Goal: Information Seeking & Learning: Learn about a topic

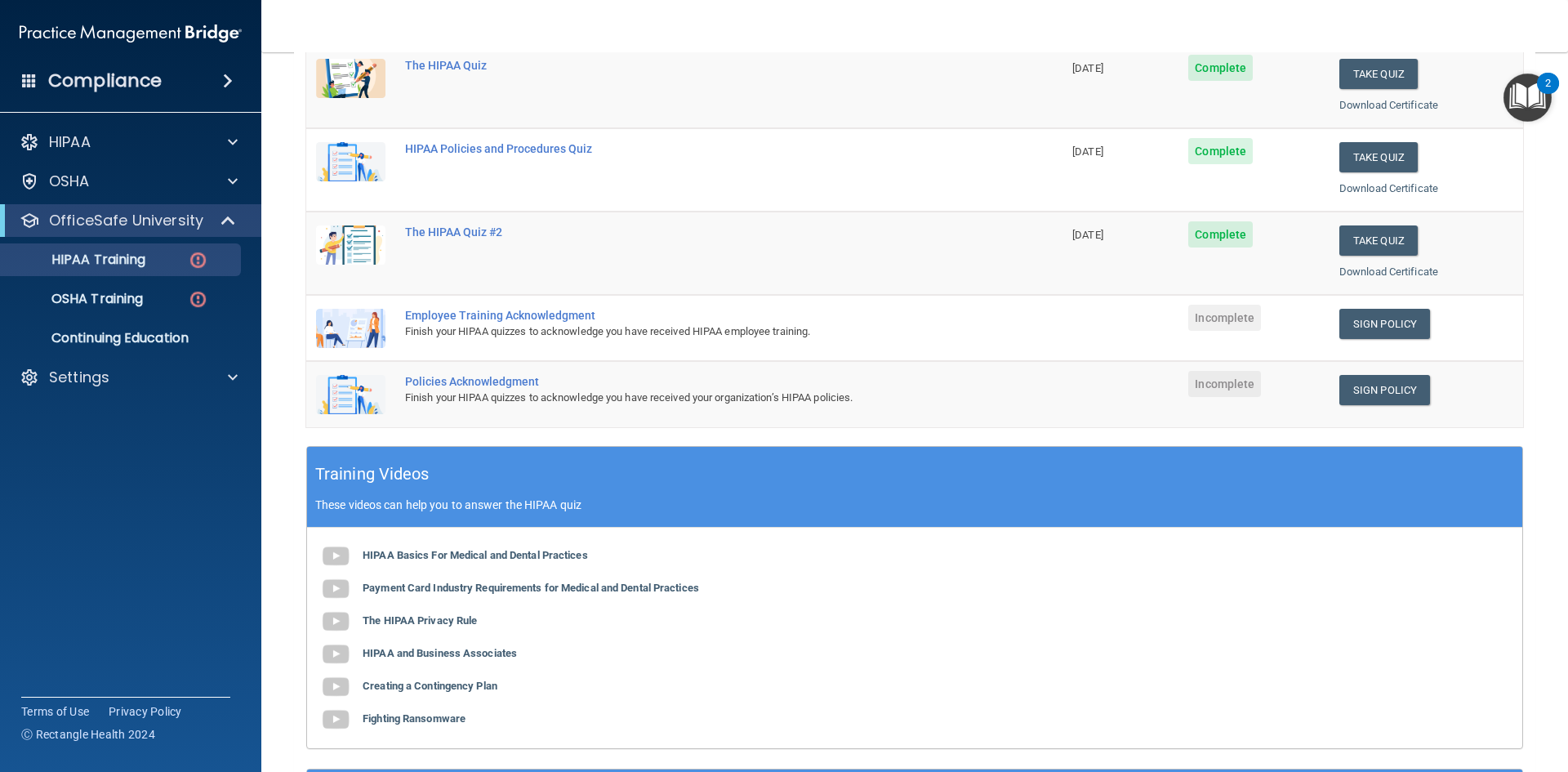
scroll to position [164, 0]
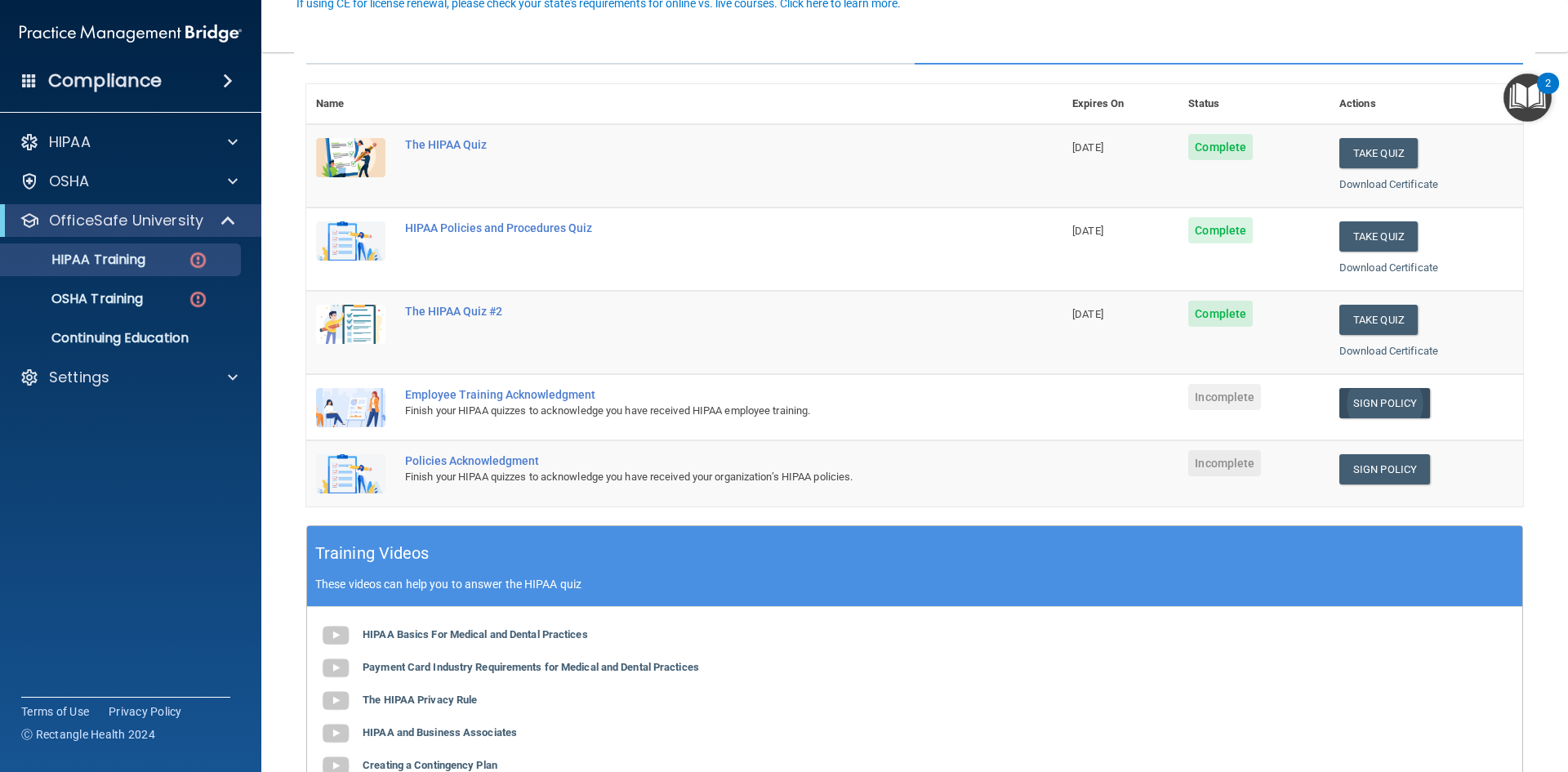
click at [1371, 407] on link "Sign Policy" at bounding box center [1385, 403] width 90 height 30
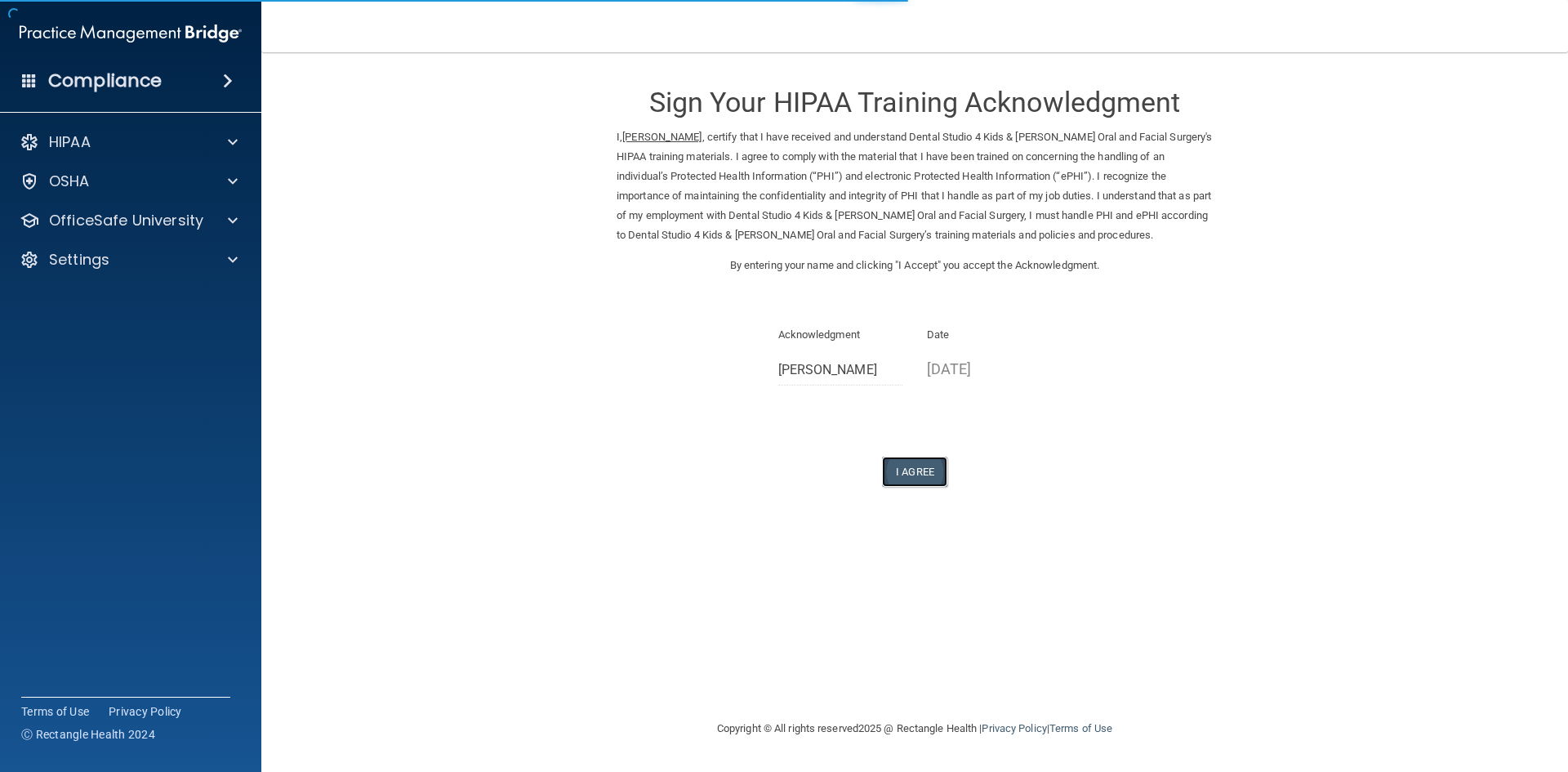
click at [917, 466] on button "I Agree" at bounding box center [915, 472] width 65 height 30
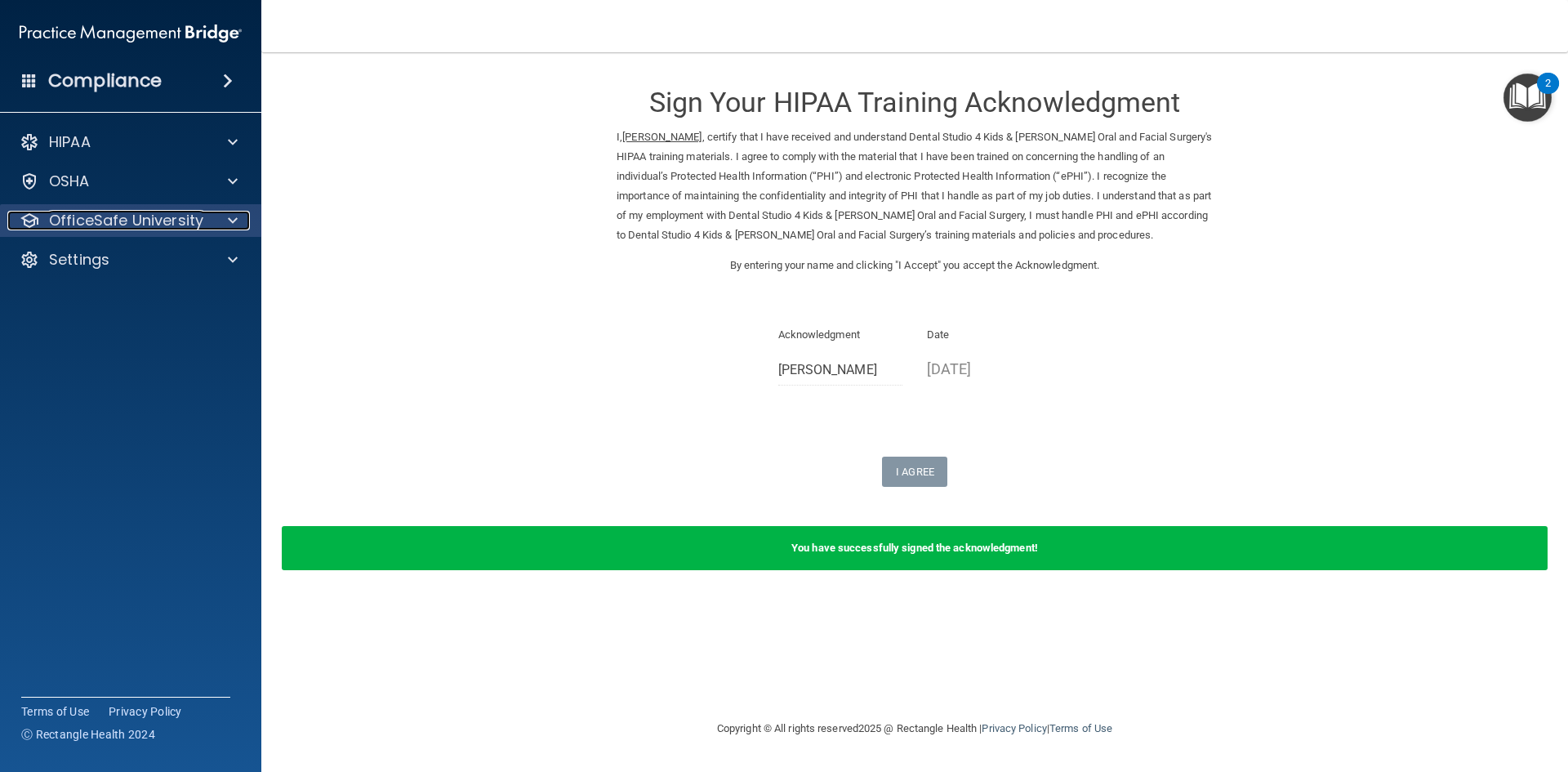
click at [140, 223] on p "OfficeSafe University" at bounding box center [126, 221] width 155 height 20
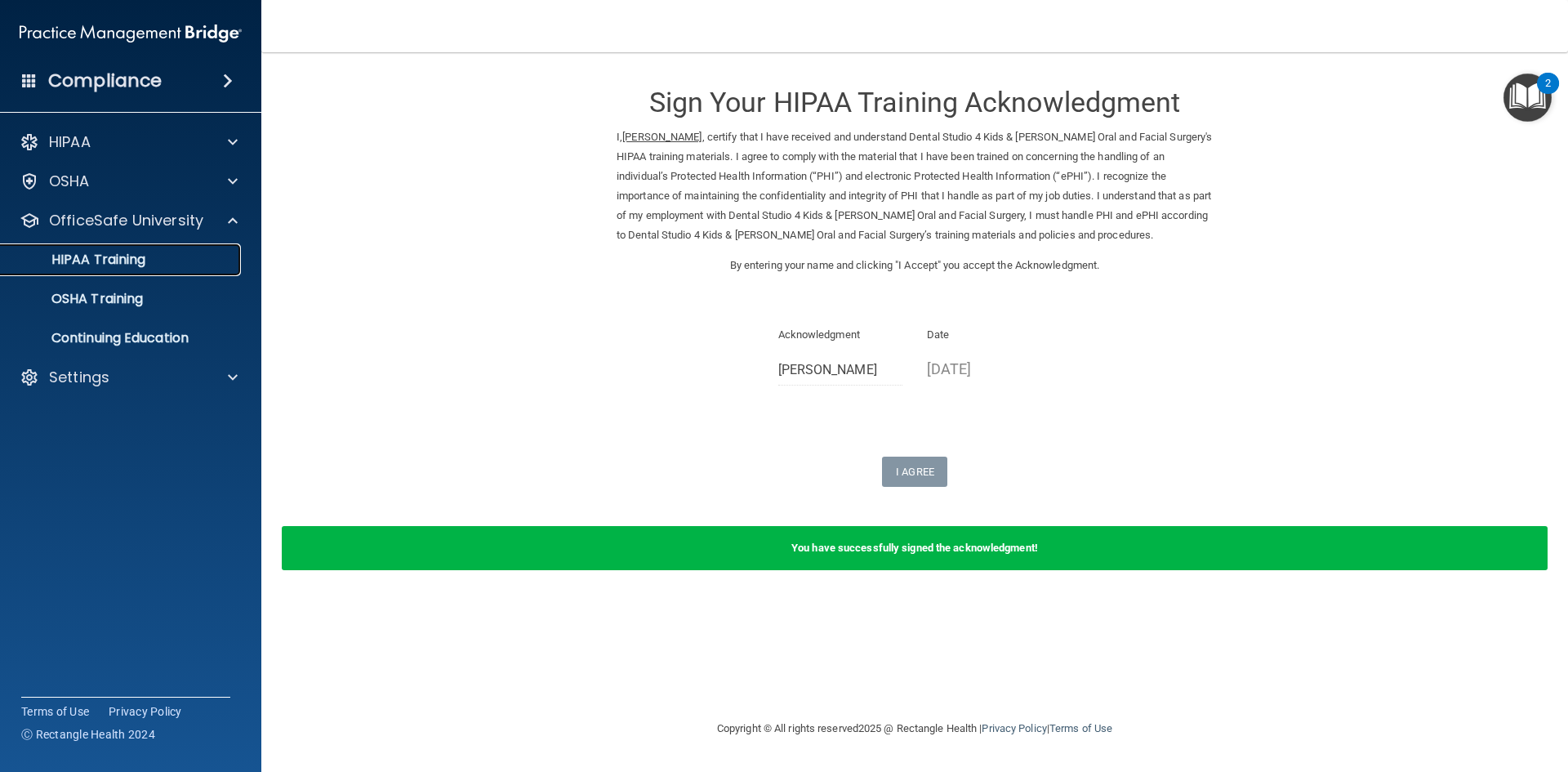
click at [182, 272] on link "HIPAA Training" at bounding box center [112, 260] width 257 height 33
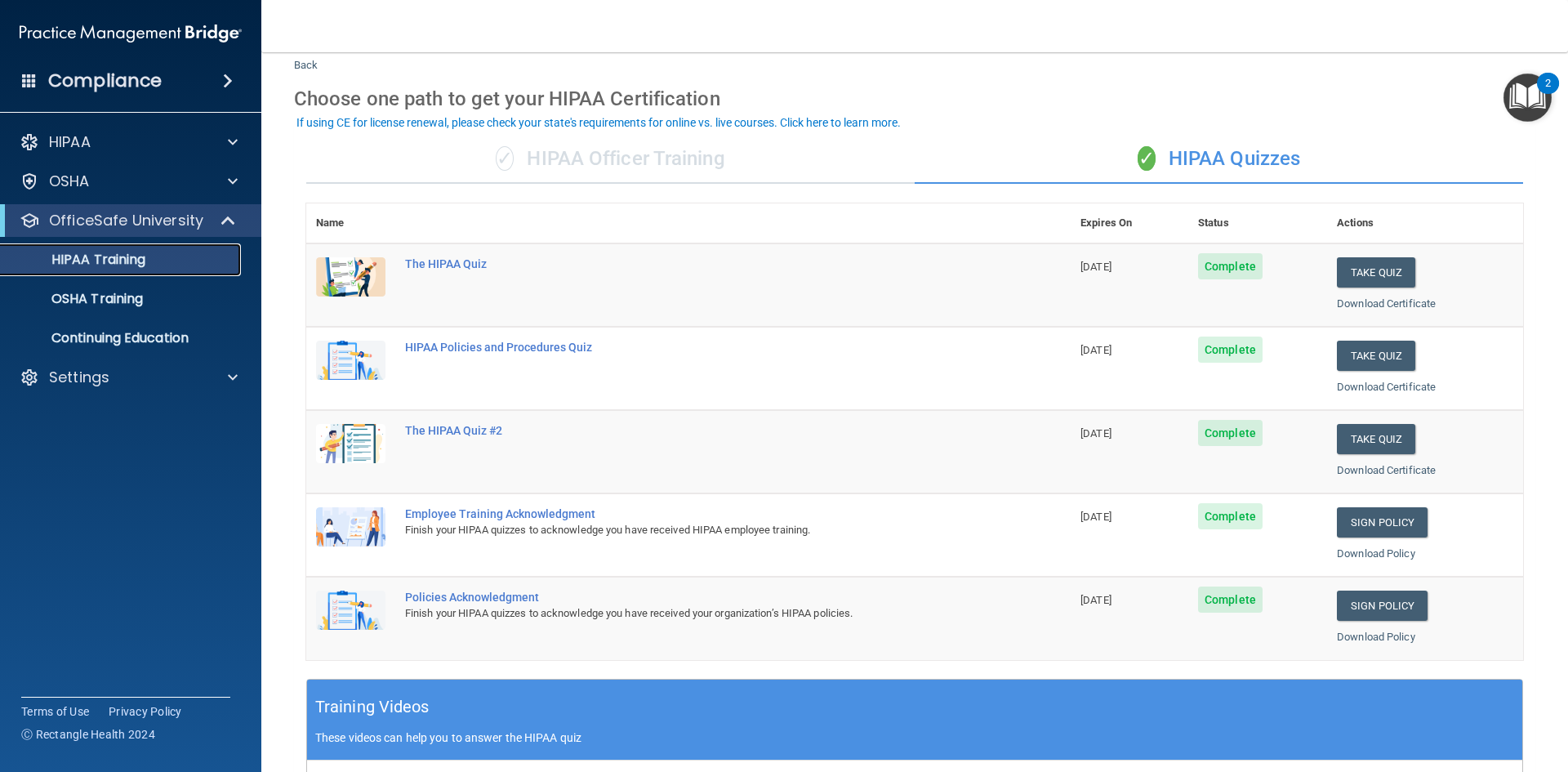
scroll to position [81, 0]
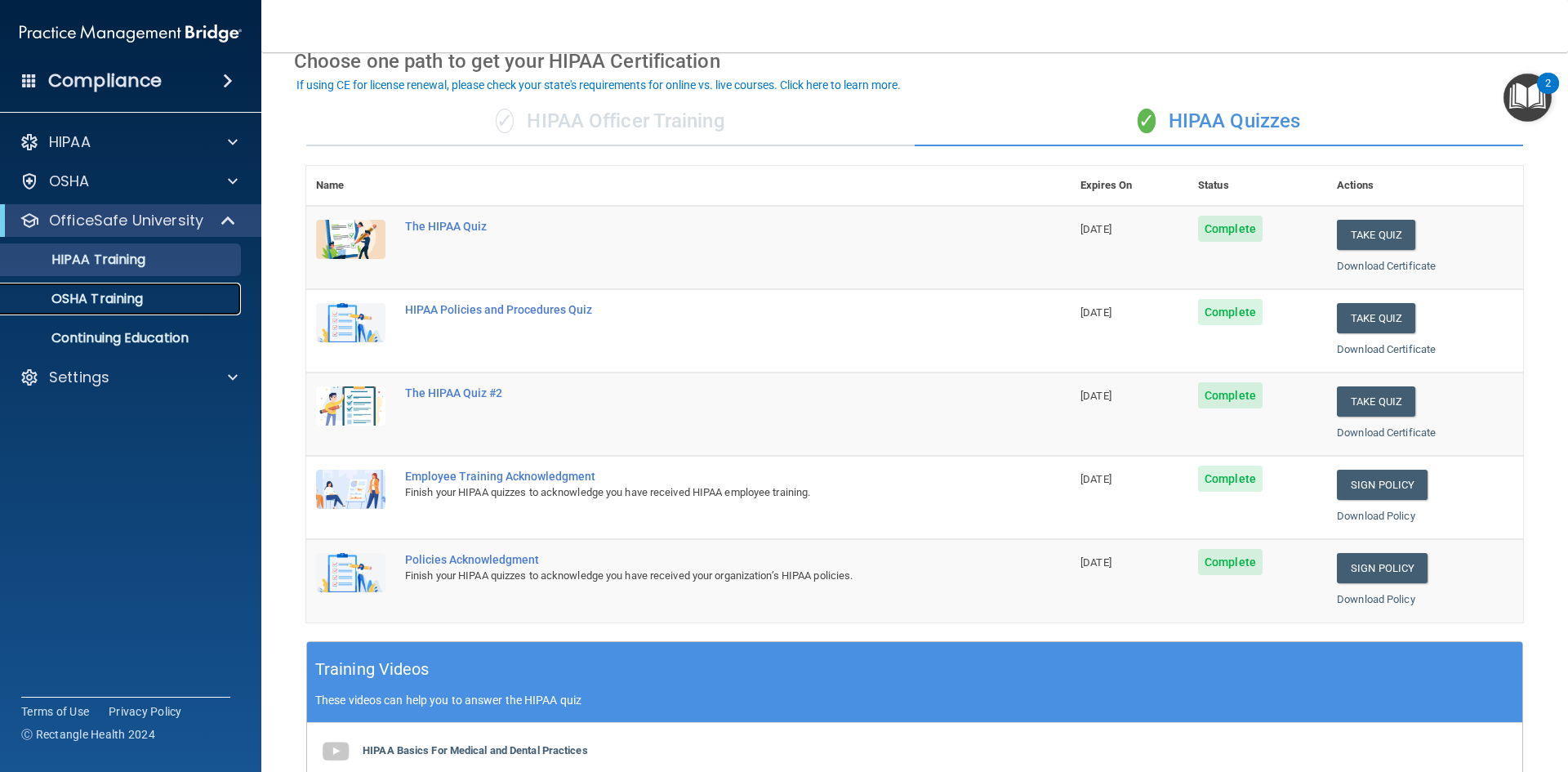
click at [120, 303] on p "OSHA Training" at bounding box center [77, 299] width 132 height 16
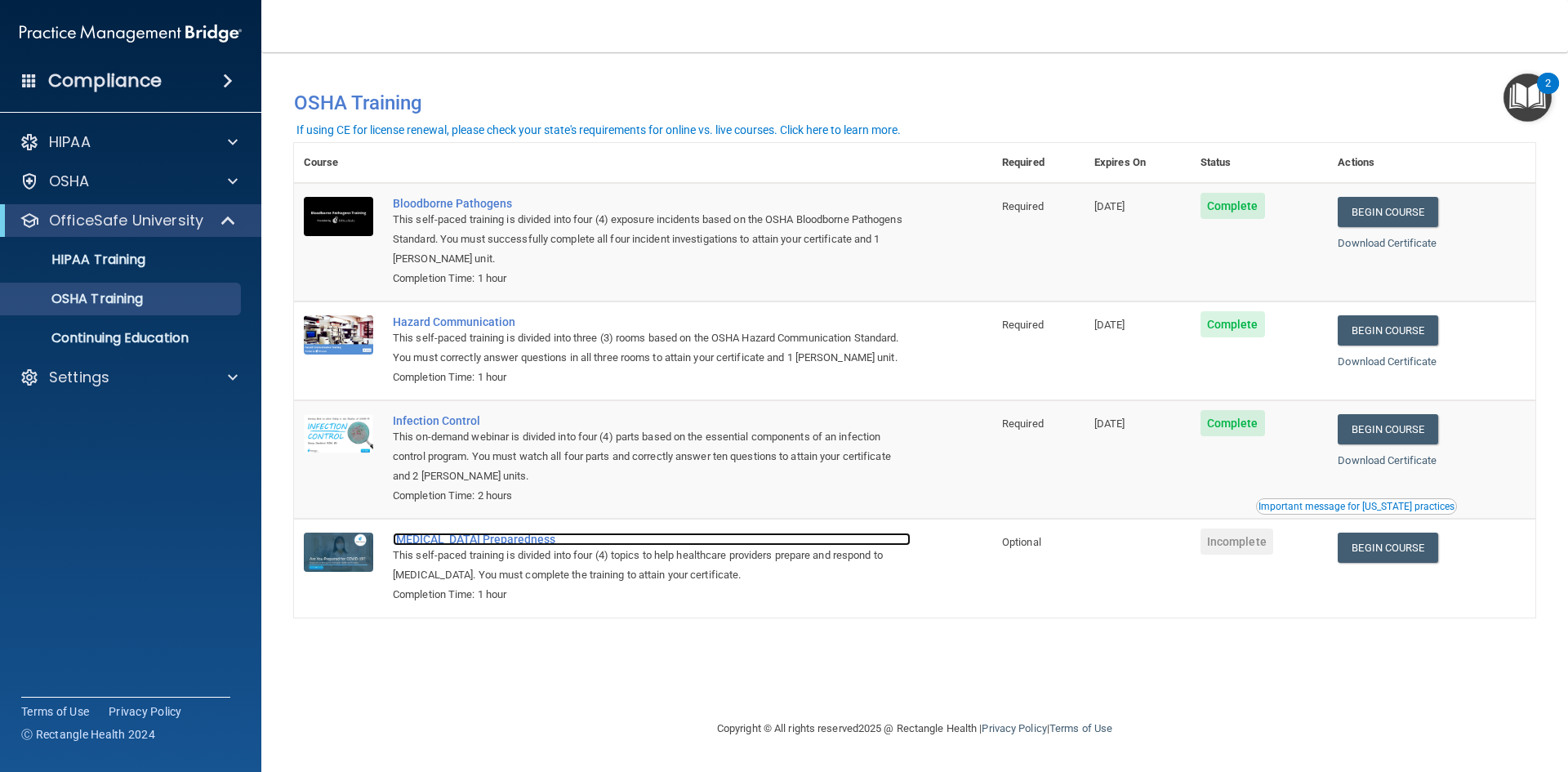
click at [470, 546] on div "COVID-19 Preparedness" at bounding box center [651, 539] width 518 height 13
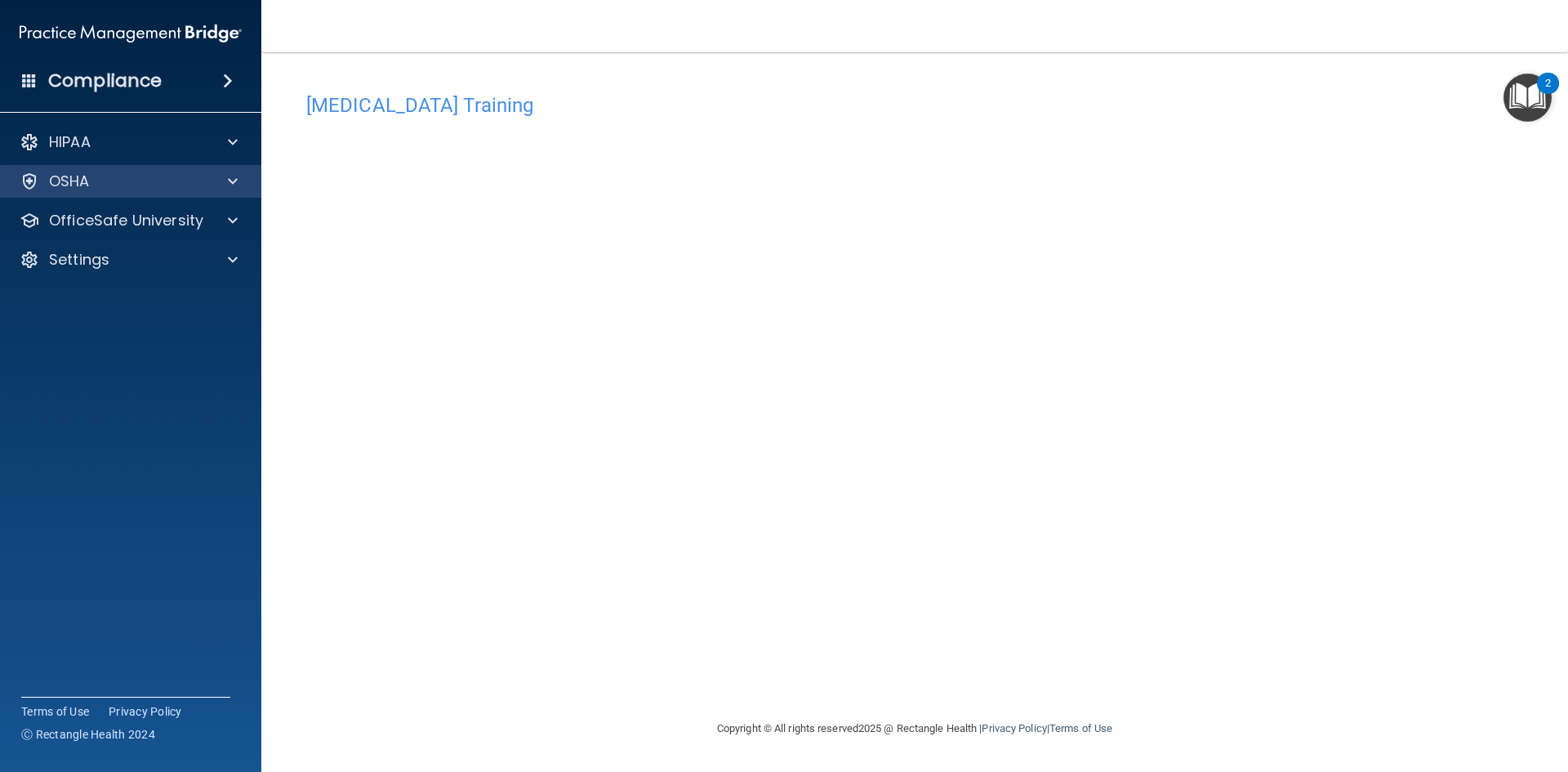
click at [128, 192] on div "OSHA" at bounding box center [131, 181] width 262 height 33
click at [194, 187] on div "OSHA" at bounding box center [109, 182] width 203 height 20
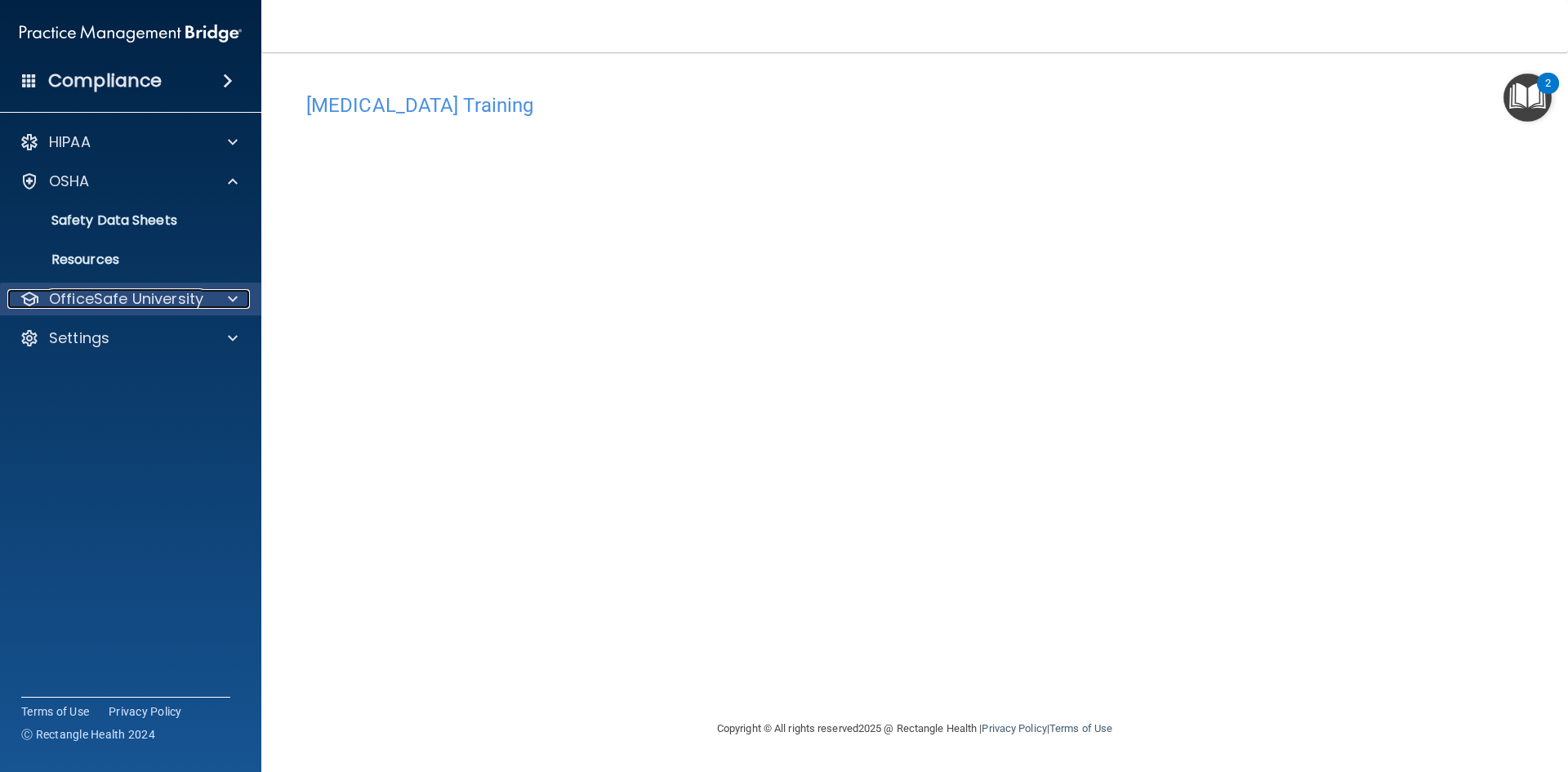
click at [131, 298] on p "OfficeSafe University" at bounding box center [126, 300] width 155 height 20
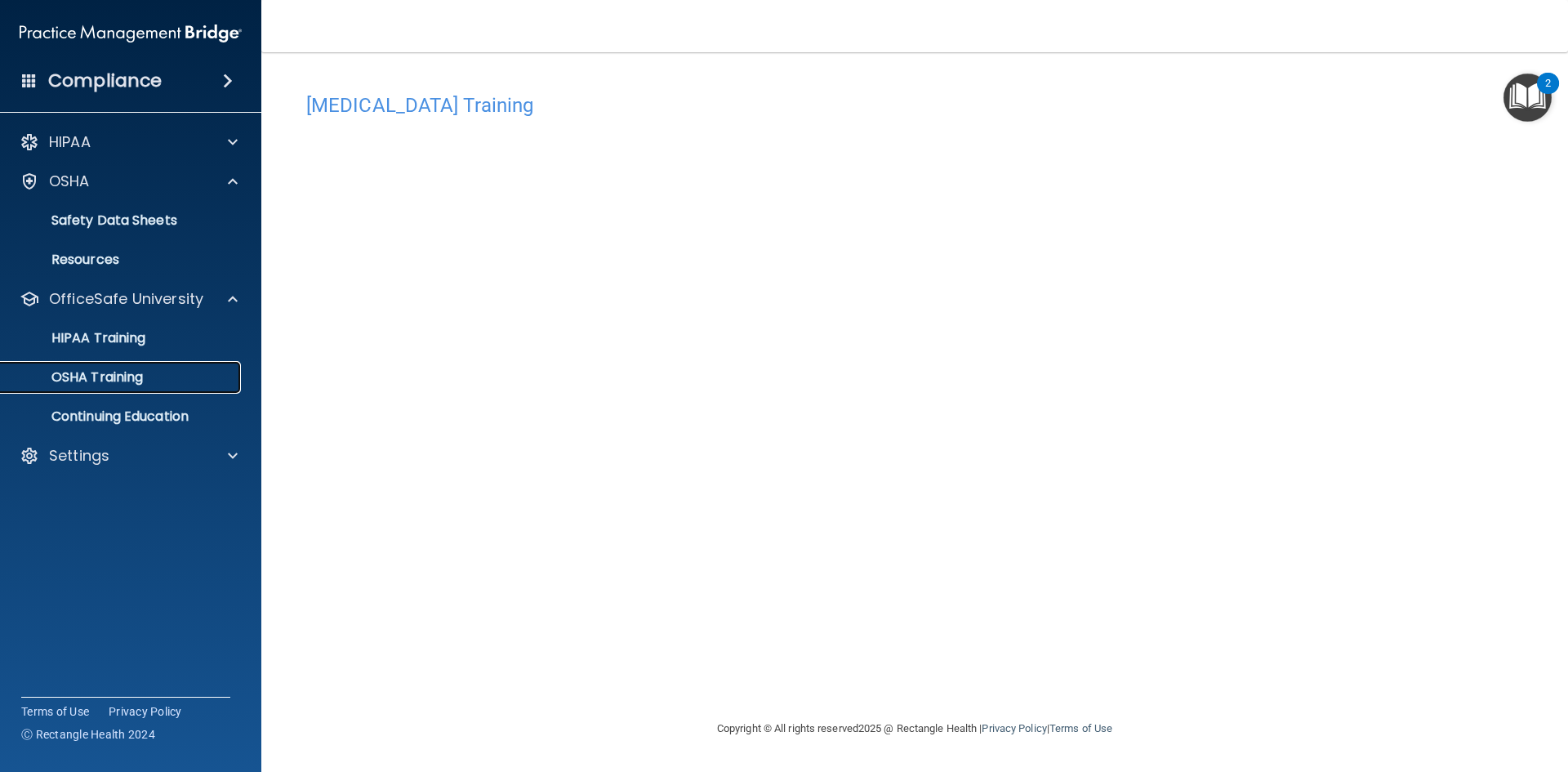
click at [176, 381] on div "OSHA Training" at bounding box center [122, 377] width 223 height 16
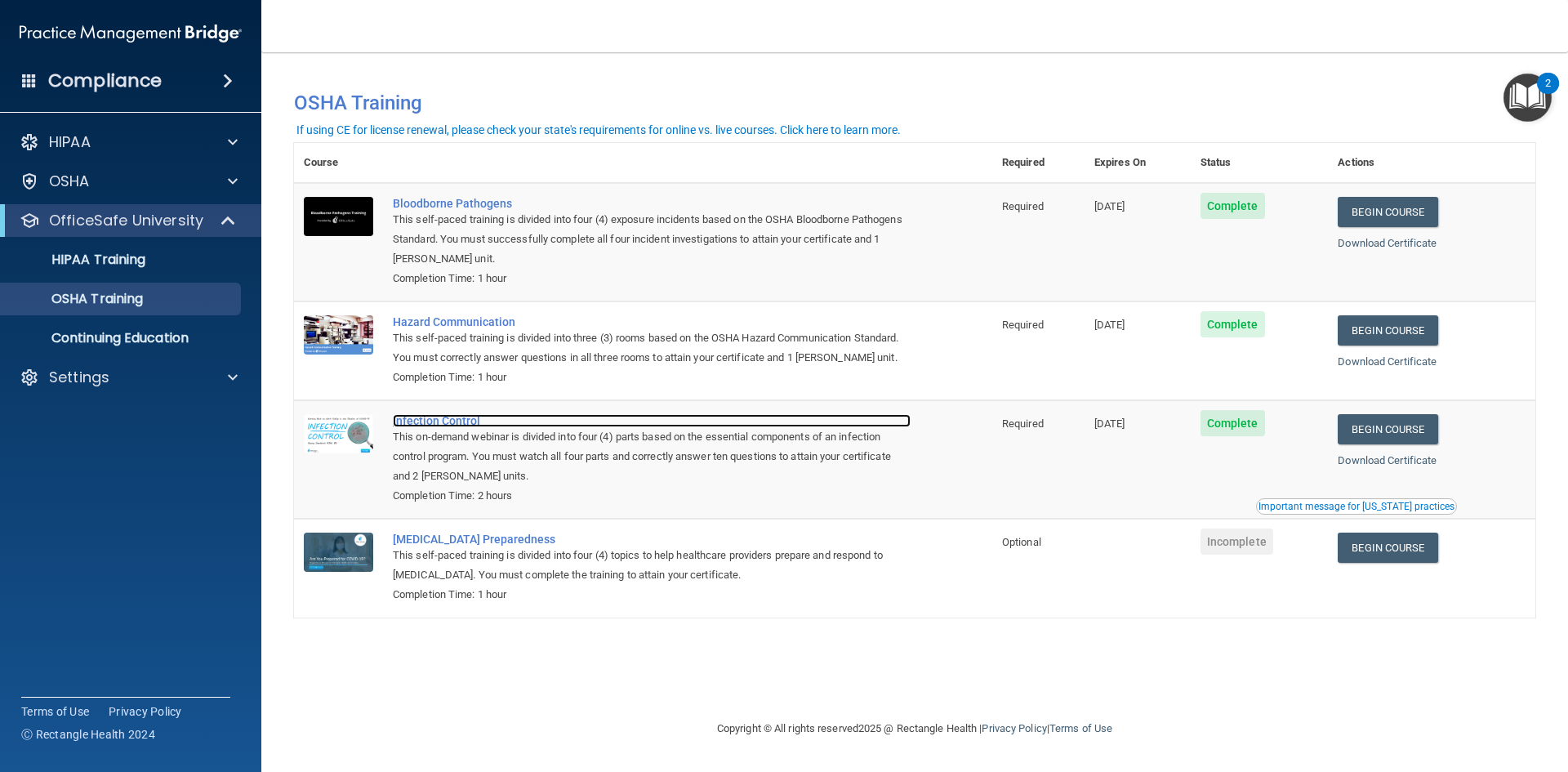
click at [416, 424] on div "Infection Control" at bounding box center [651, 421] width 518 height 13
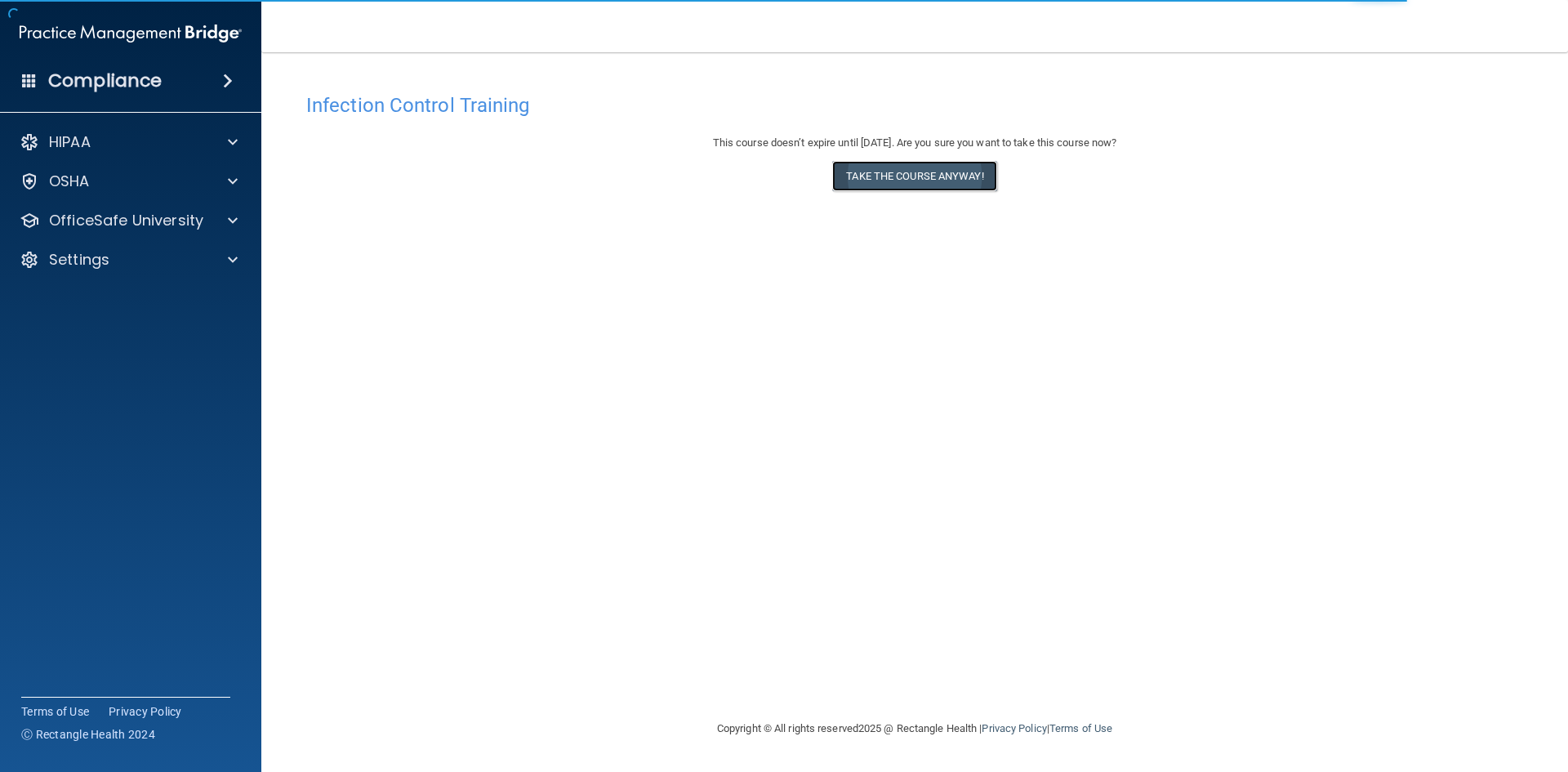
click at [946, 181] on button "Take the course anyway!" at bounding box center [914, 176] width 164 height 30
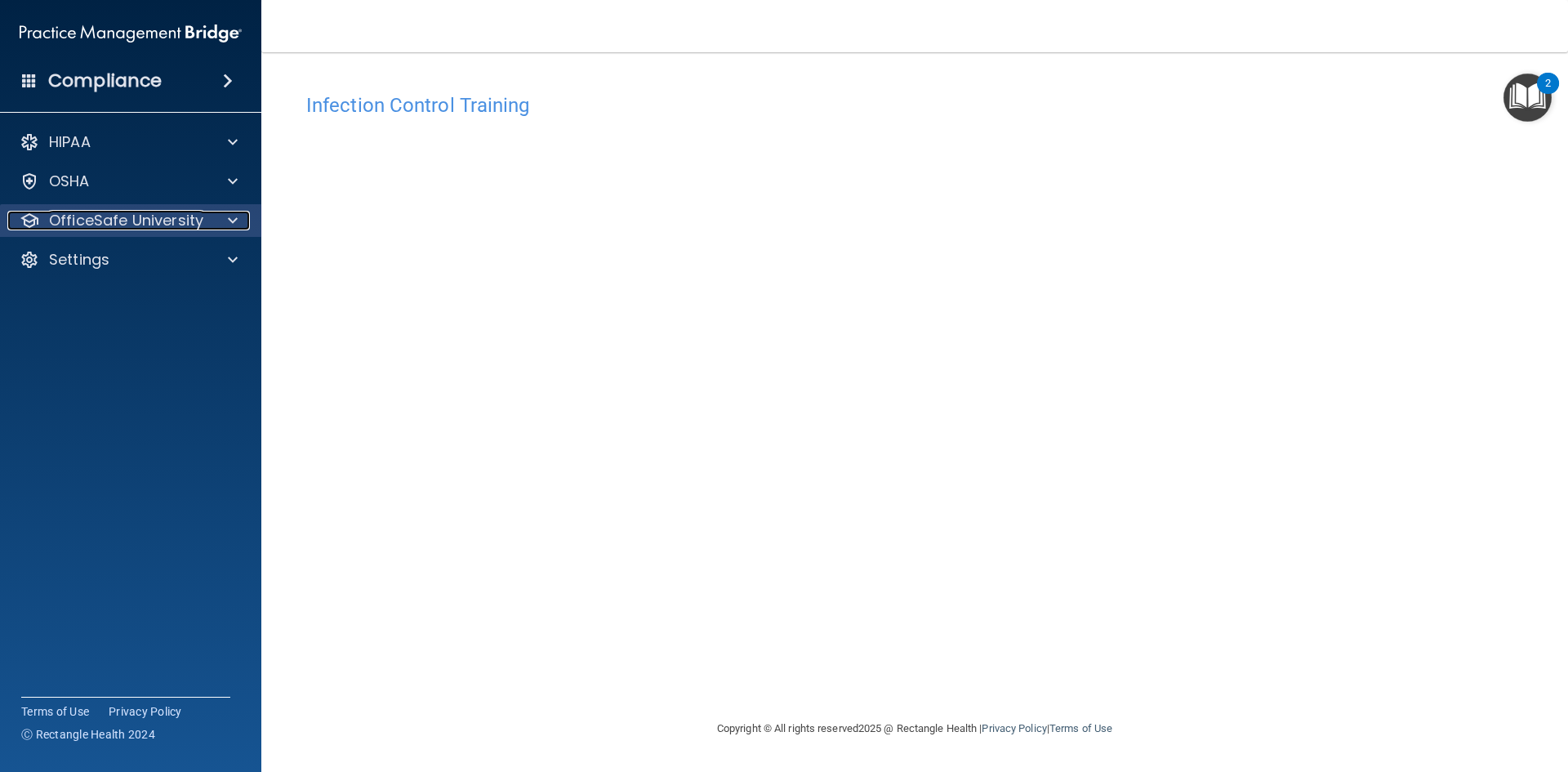
click at [105, 215] on p "OfficeSafe University" at bounding box center [126, 221] width 155 height 20
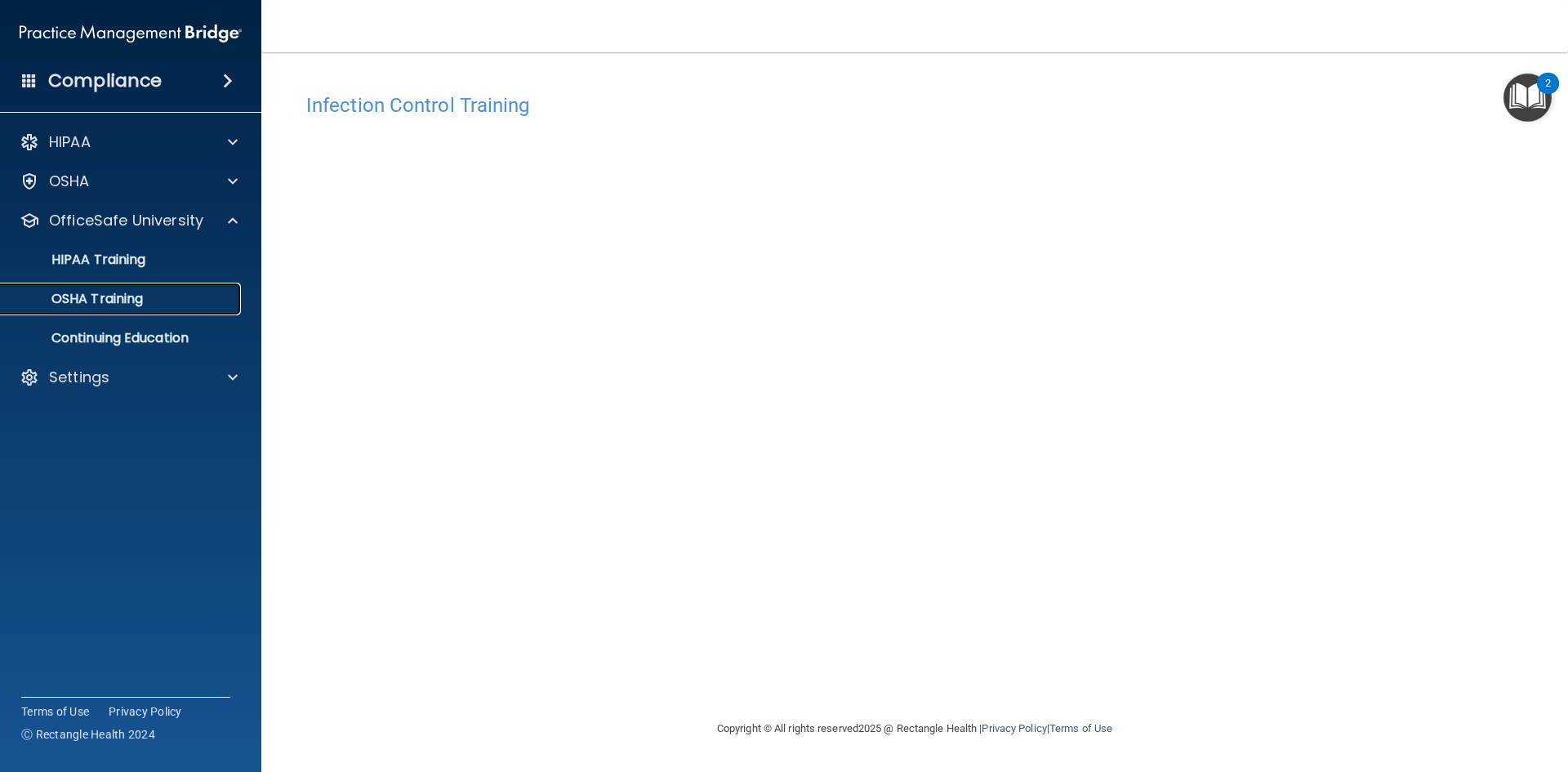
click at [126, 299] on p "OSHA Training" at bounding box center [77, 299] width 132 height 16
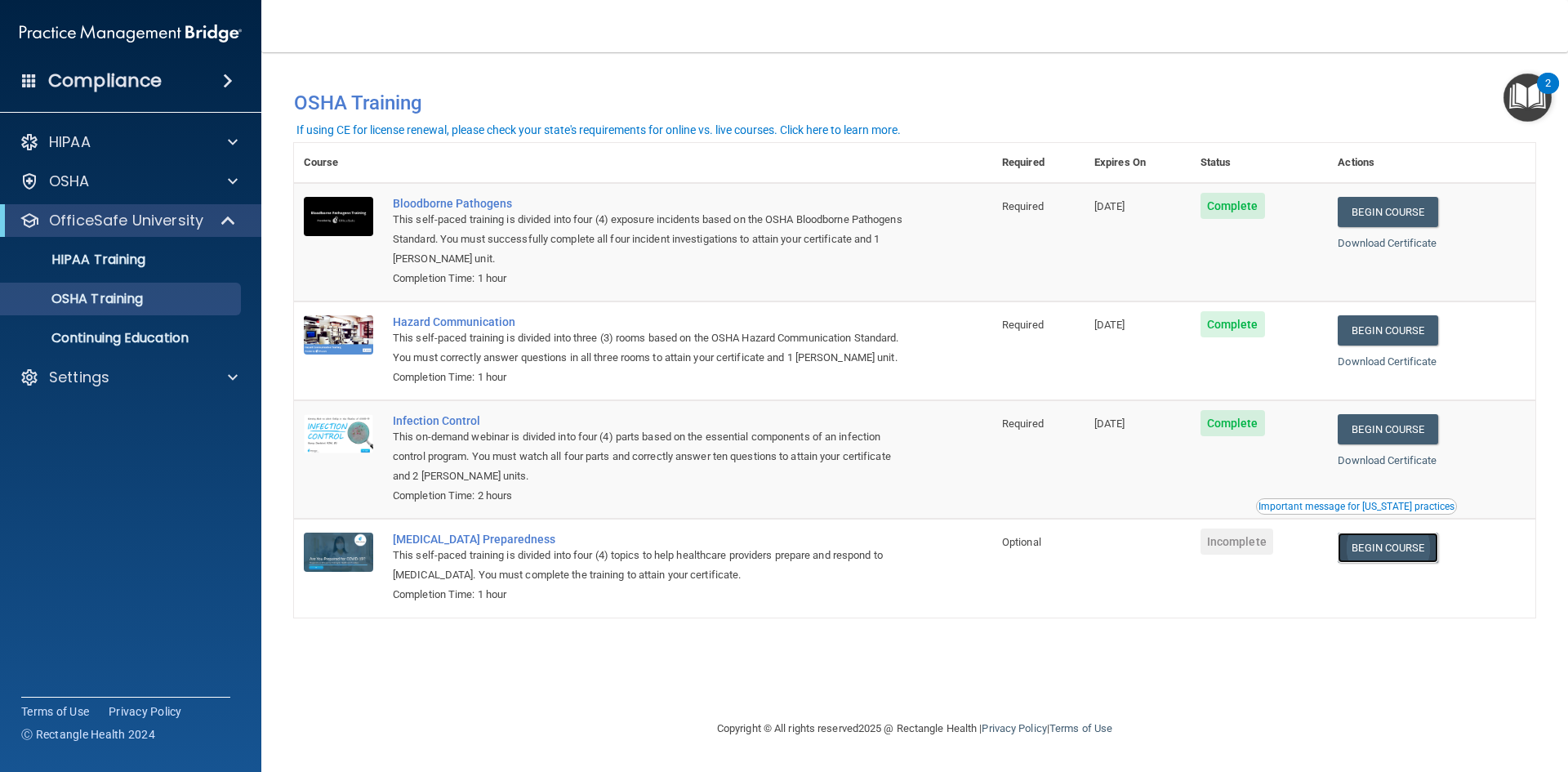
click at [1414, 553] on link "Begin Course" at bounding box center [1388, 548] width 100 height 30
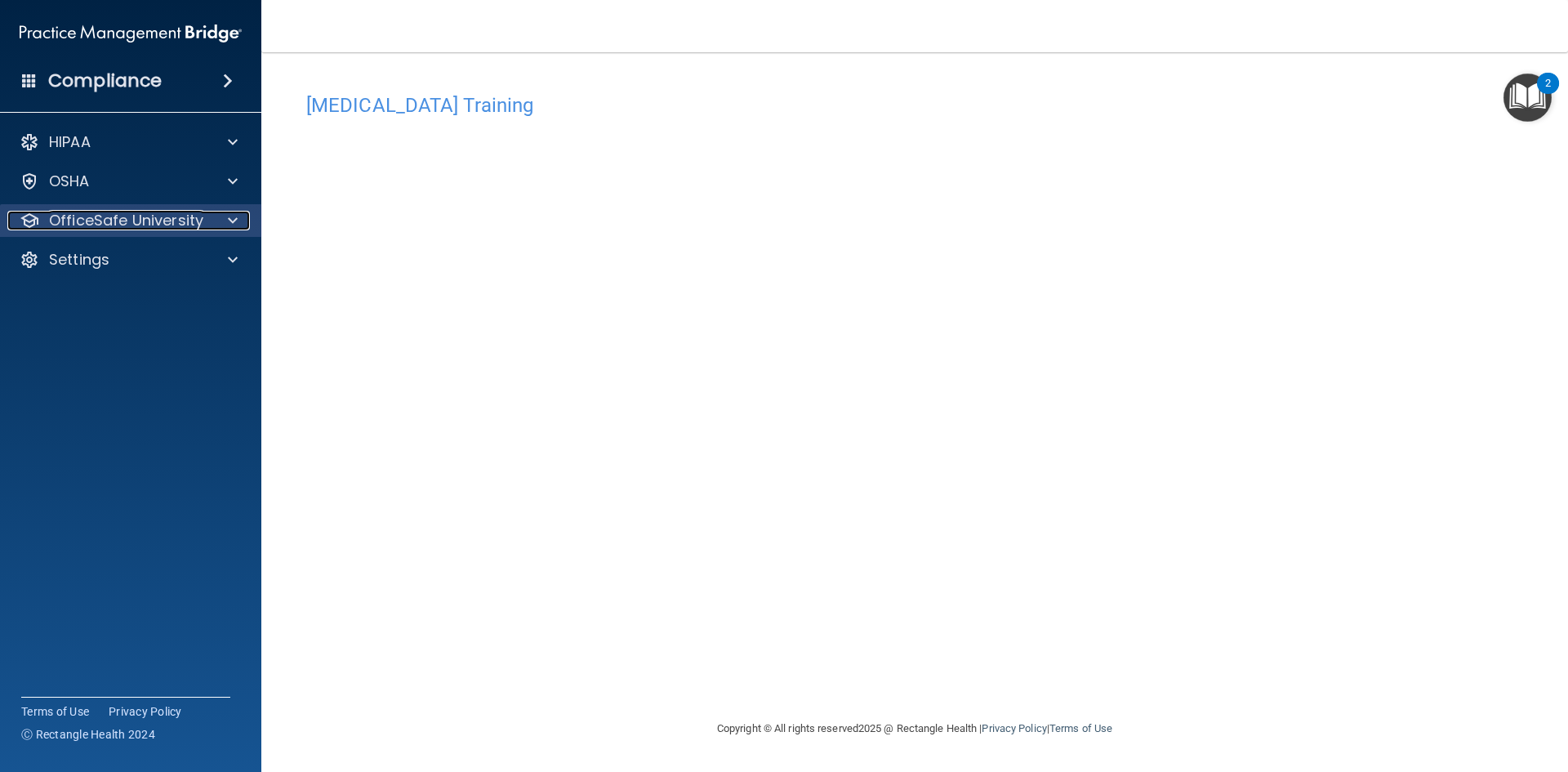
click at [102, 214] on p "OfficeSafe University" at bounding box center [126, 221] width 155 height 20
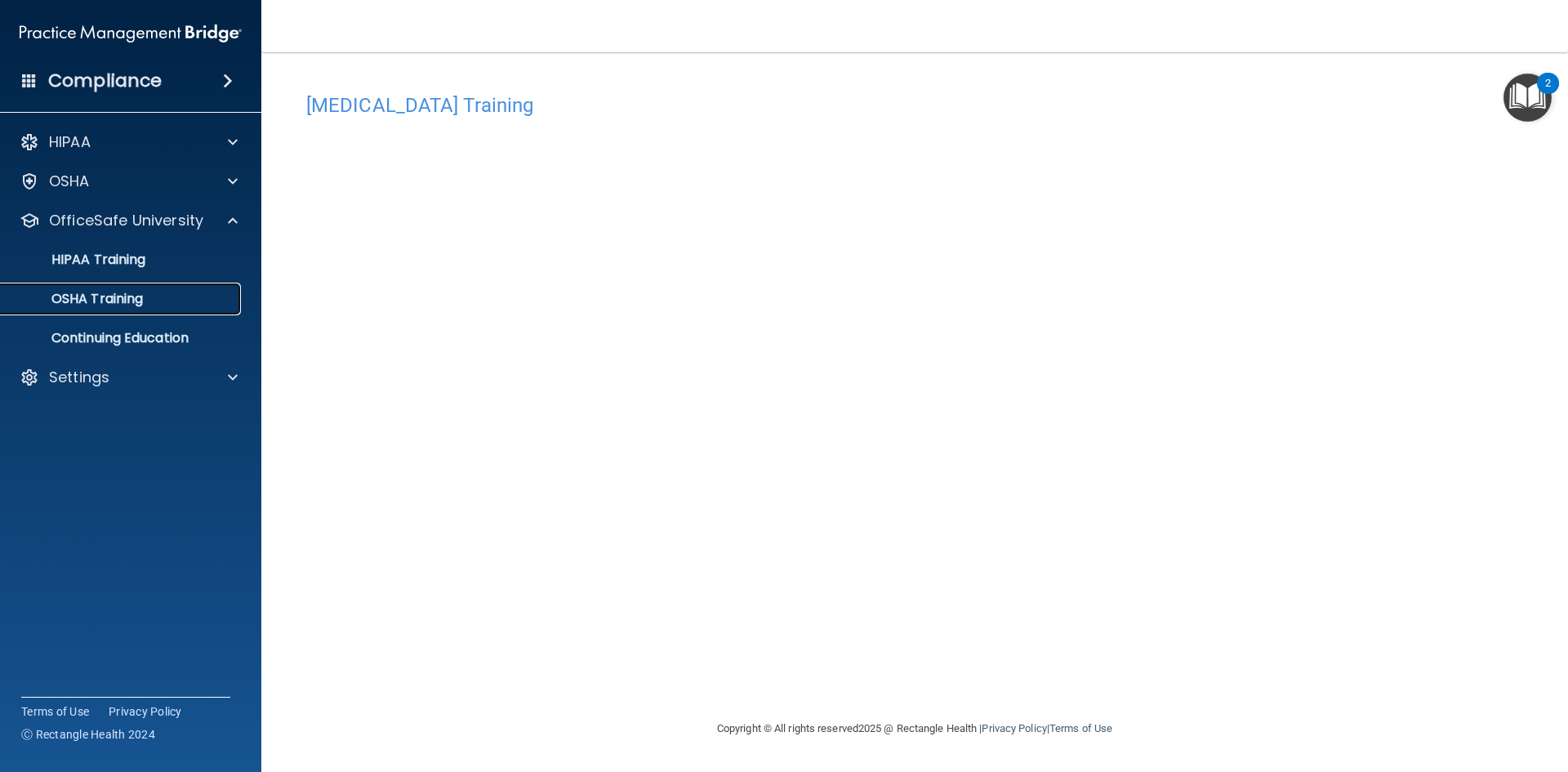
click at [113, 285] on link "OSHA Training" at bounding box center [112, 299] width 257 height 33
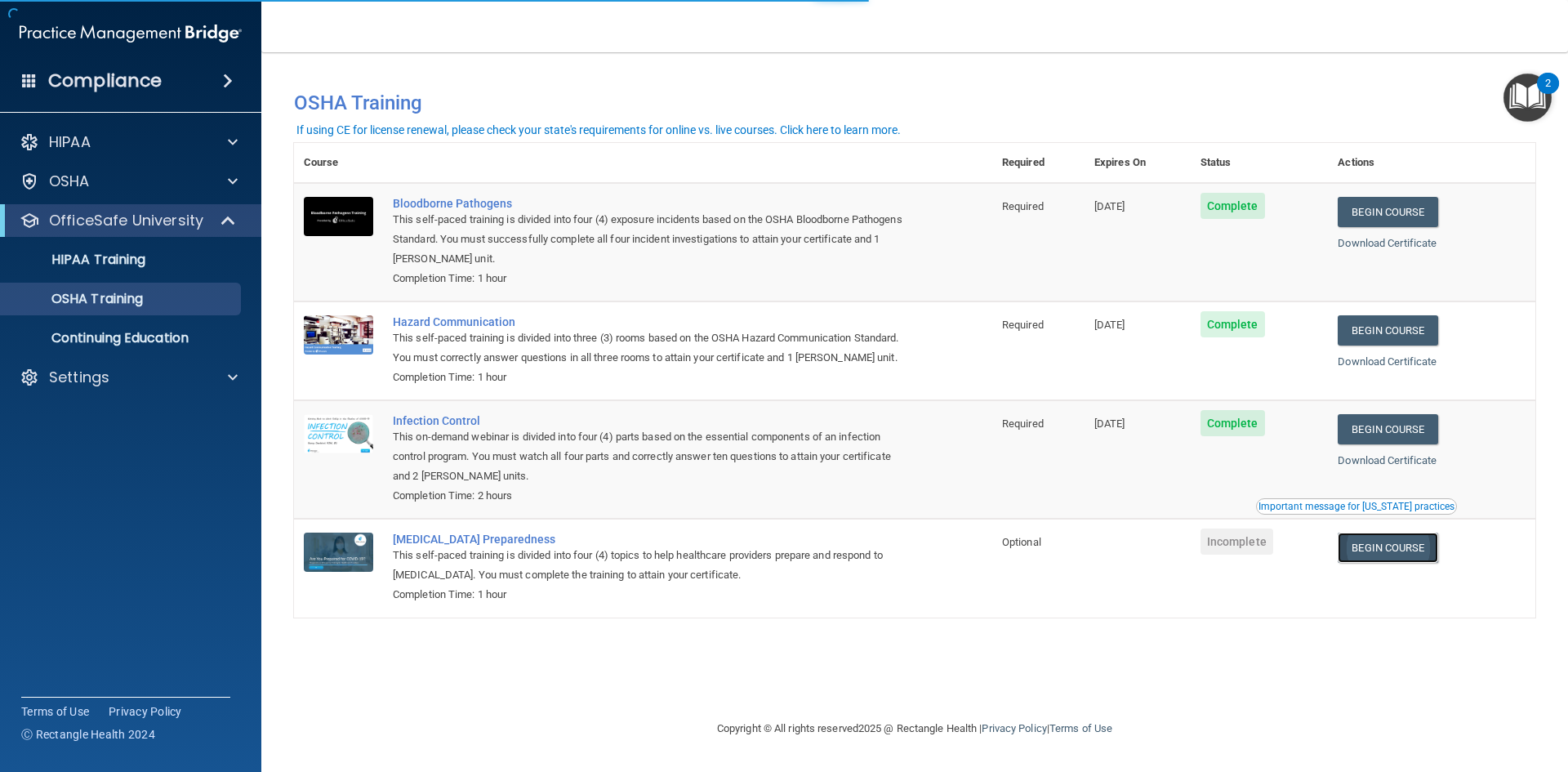
click at [1395, 562] on link "Begin Course" at bounding box center [1388, 548] width 100 height 30
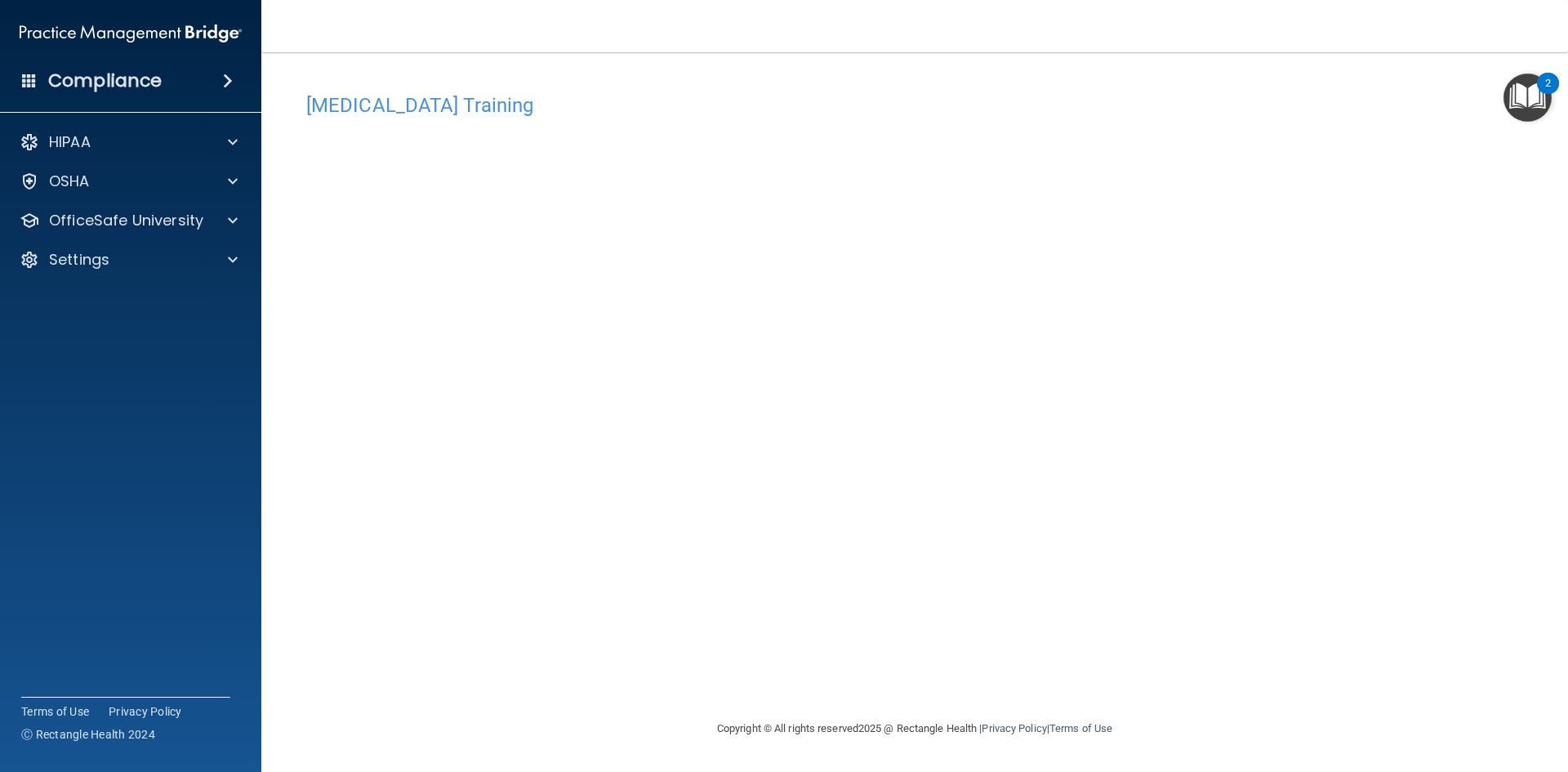
drag, startPoint x: 207, startPoint y: 748, endPoint x: 142, endPoint y: 717, distance: 72.0
click at [207, 742] on div "Terms of Use Privacy Policy Ⓒ Rectangle Health 2024" at bounding box center [125, 722] width 209 height 52
